Goal: Task Accomplishment & Management: Manage account settings

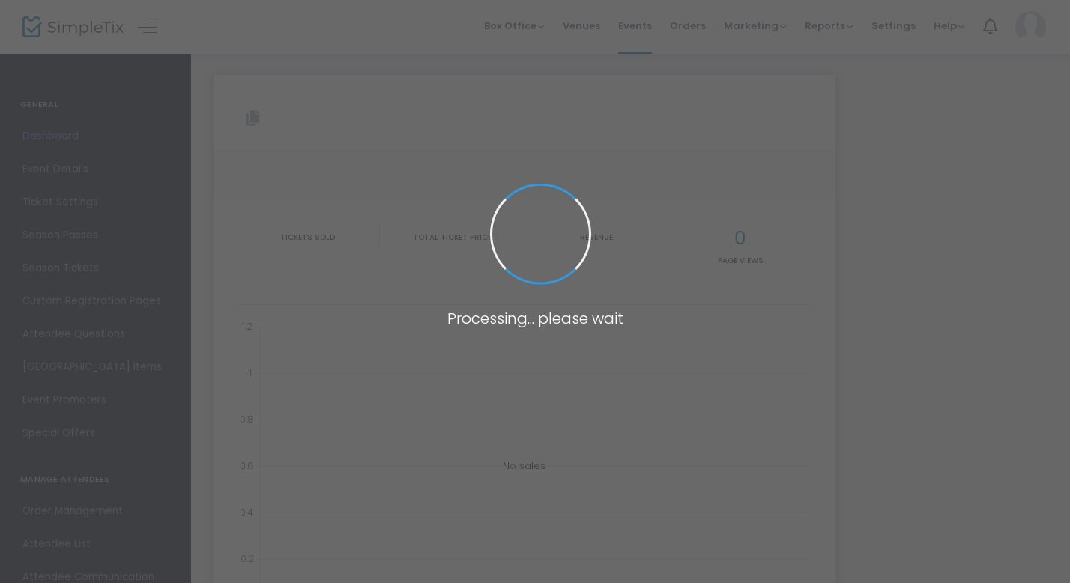
type input "[URL][DOMAIN_NAME]"
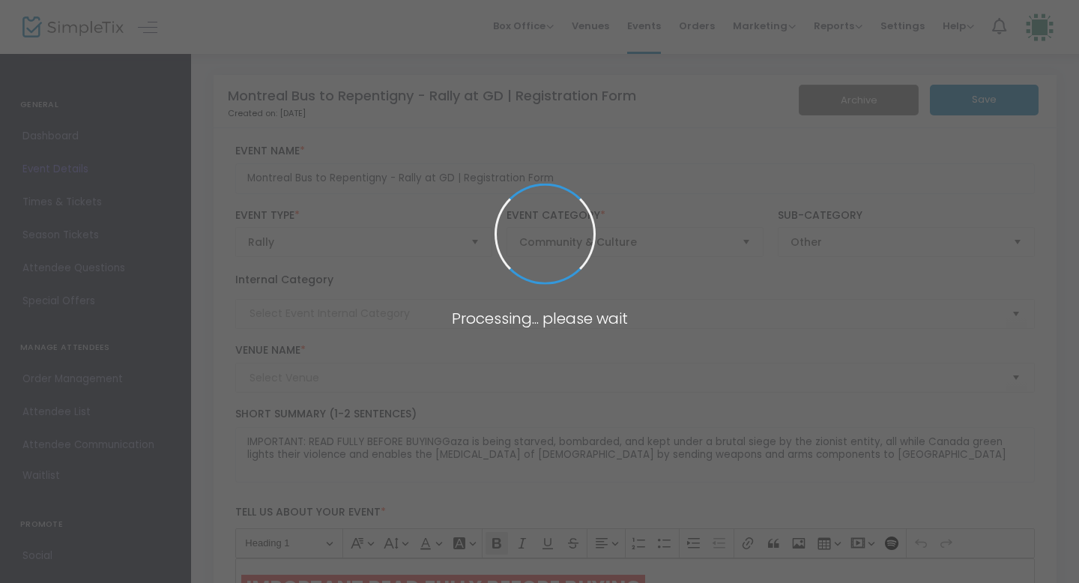
type input "Place du Canada"
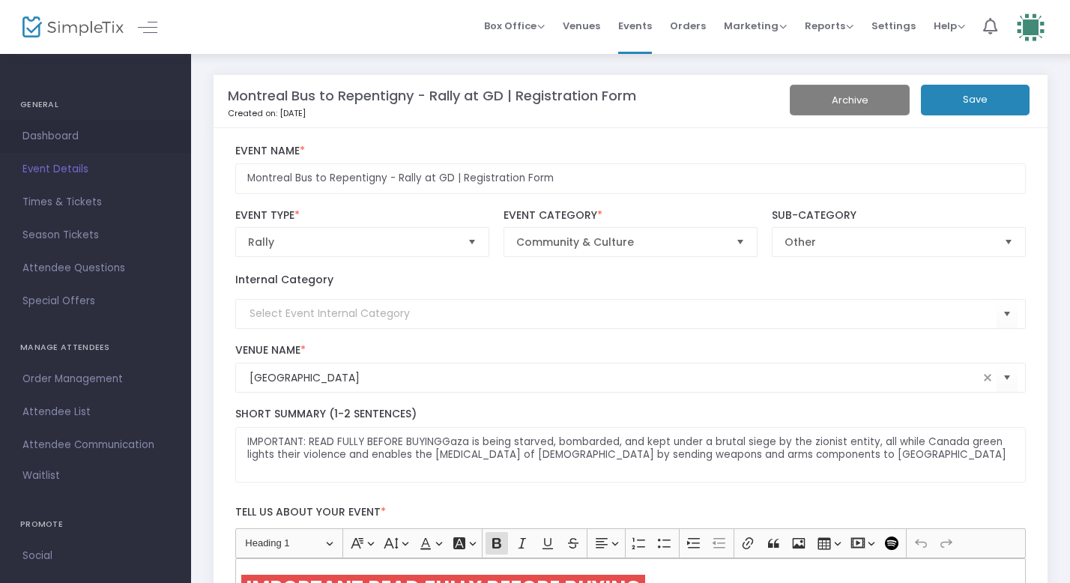
click at [61, 138] on span "Dashboard" at bounding box center [95, 136] width 146 height 19
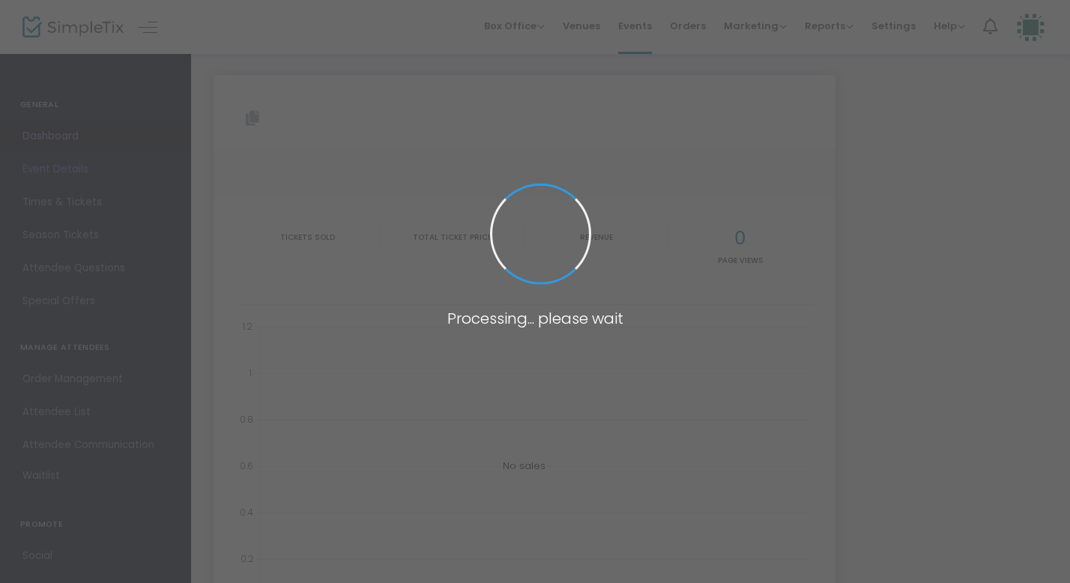
type input "[URL][DOMAIN_NAME]"
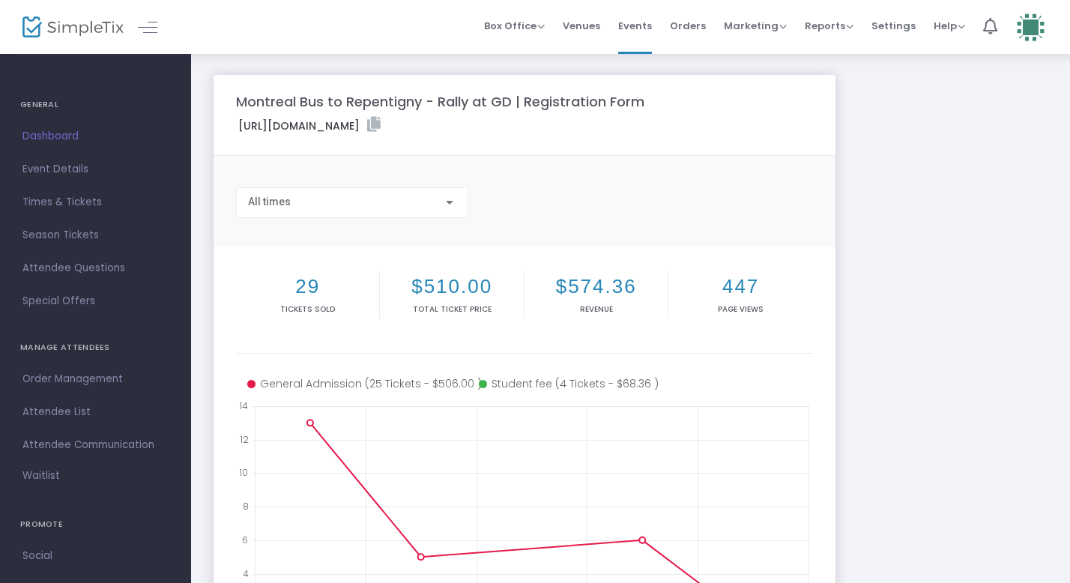
drag, startPoint x: 330, startPoint y: 292, endPoint x: 234, endPoint y: 291, distance: 95.9
click at [234, 291] on m-panel-content "29 Tickets sold $510.00 Total Ticket Price $574.36 Revenue 447 Page Views 08-12…" at bounding box center [525, 463] width 622 height 435
